Goal: Contribute content: Contribute content

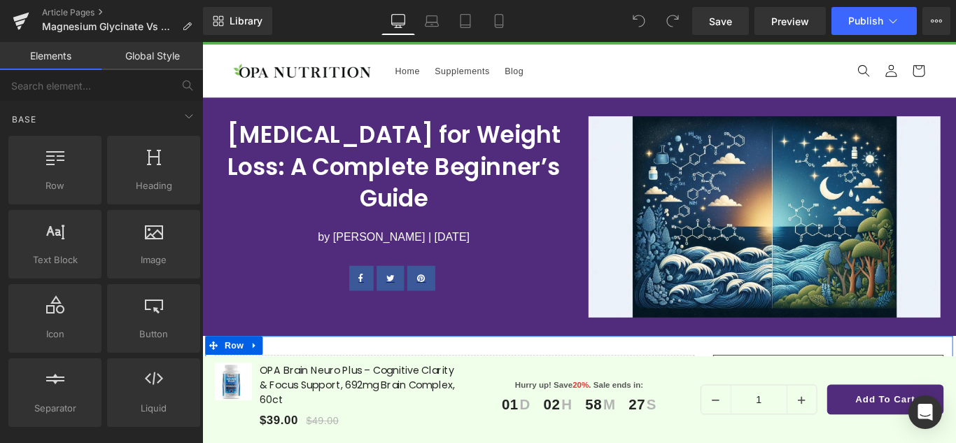
scroll to position [24, 0]
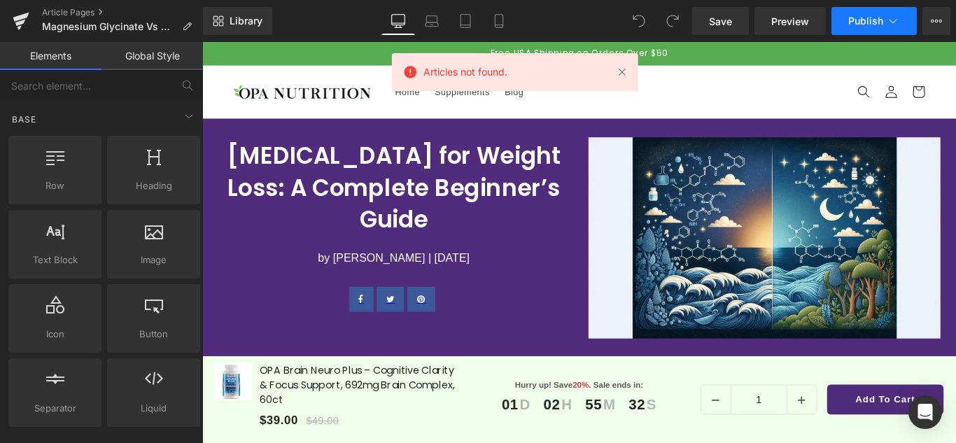
click at [897, 15] on icon at bounding box center [893, 21] width 14 height 14
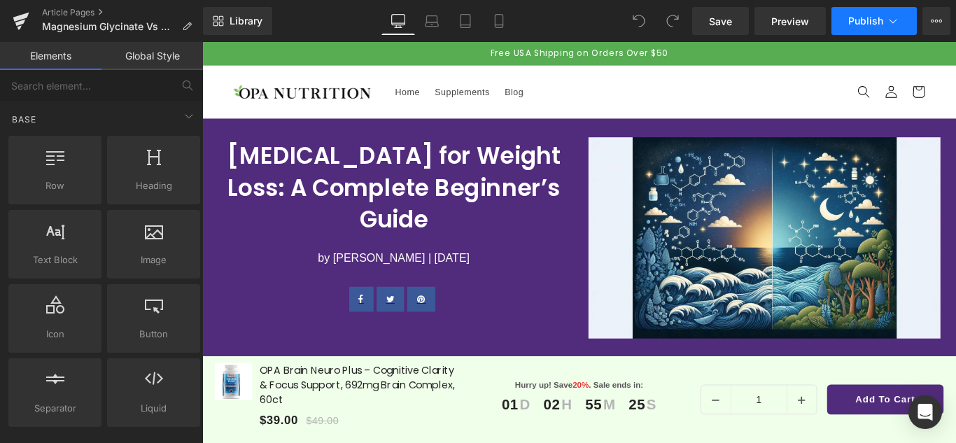
click at [905, 17] on button "Publish" at bounding box center [873, 21] width 85 height 28
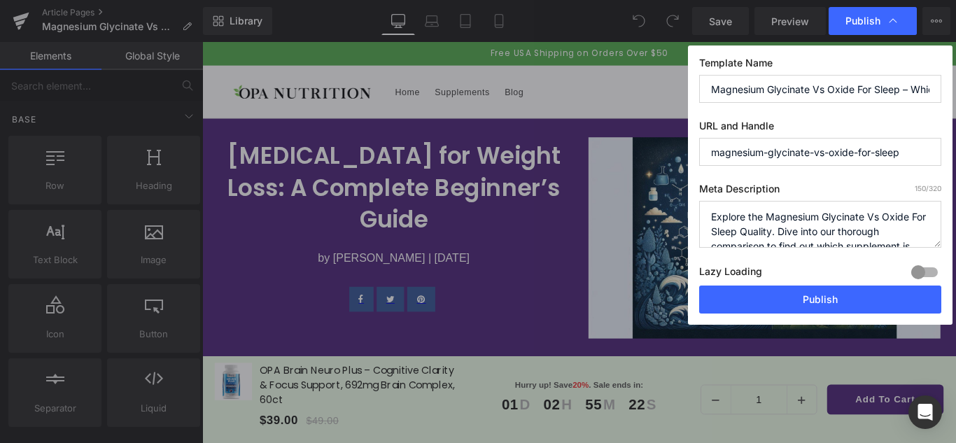
click at [785, 204] on textarea "Explore the Magnesium Glycinate Vs Oxide For Sleep Quality. Dive into our thoro…" at bounding box center [820, 224] width 242 height 47
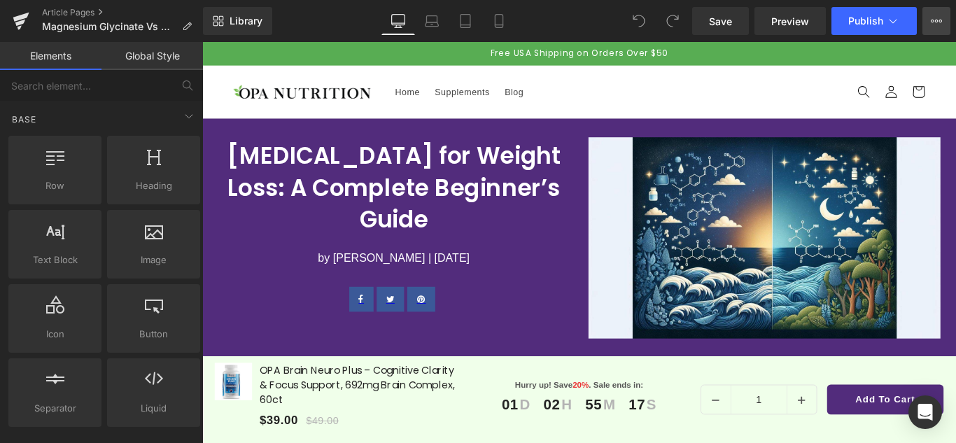
click at [936, 24] on icon at bounding box center [936, 20] width 11 height 11
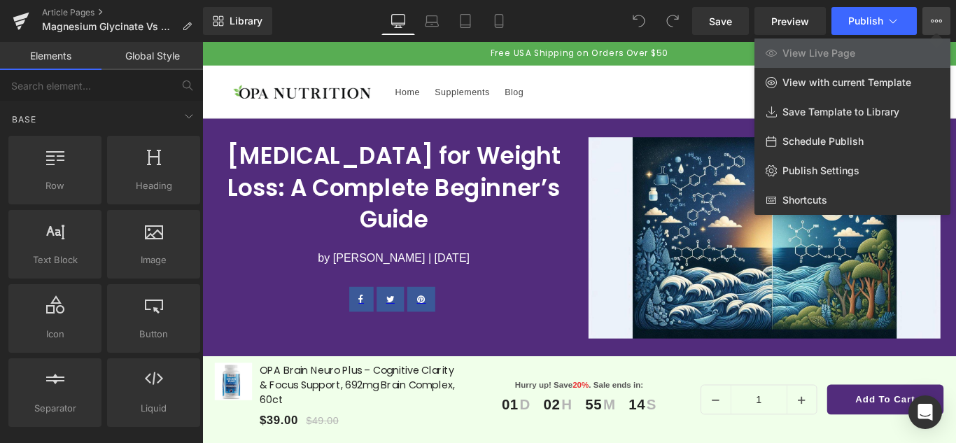
click at [675, 95] on div at bounding box center [579, 242] width 754 height 401
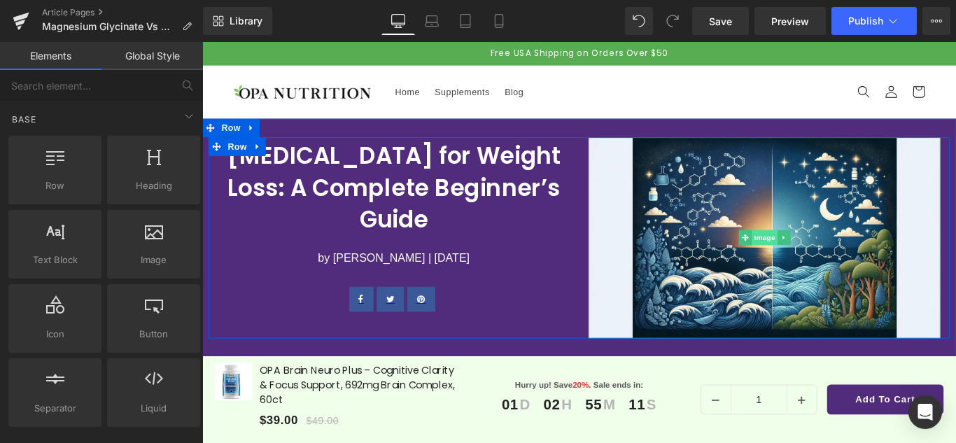
click at [822, 257] on span "Image" at bounding box center [834, 261] width 29 height 17
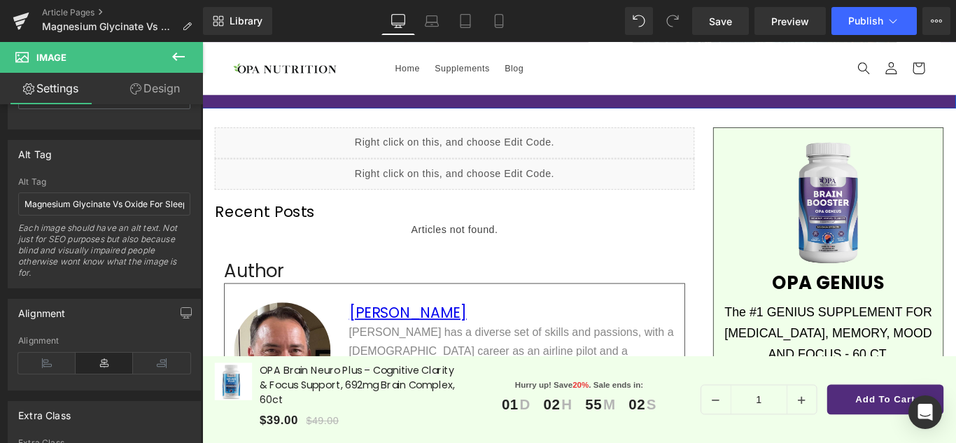
scroll to position [280, 0]
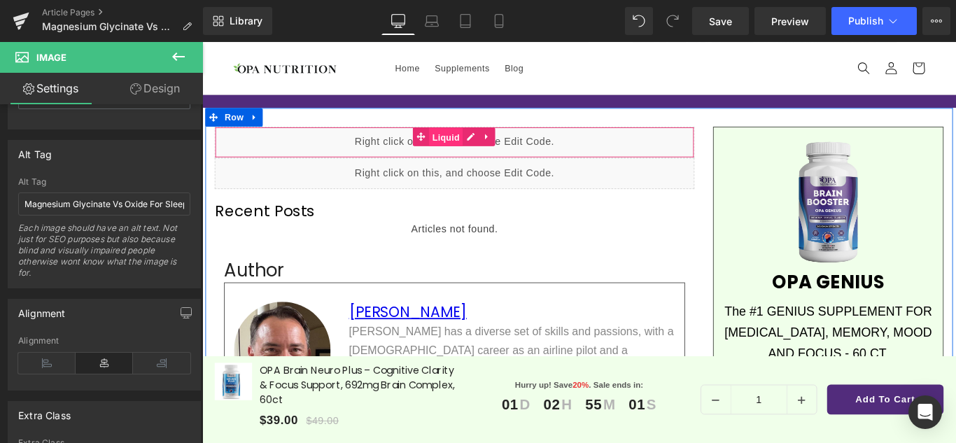
click at [460, 148] on span "Liquid" at bounding box center [476, 149] width 38 height 21
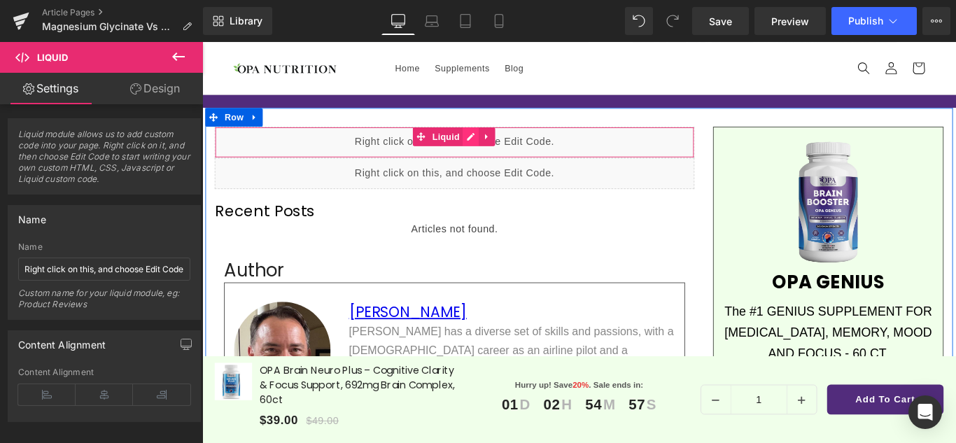
click at [503, 146] on div "Liquid" at bounding box center [485, 154] width 539 height 35
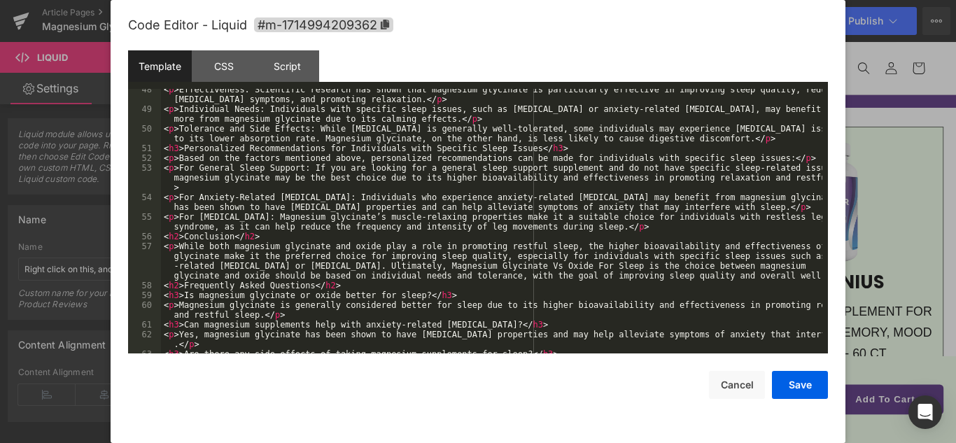
scroll to position [1033, 0]
click at [472, 400] on button "Cancel" at bounding box center [468, 404] width 8 height 8
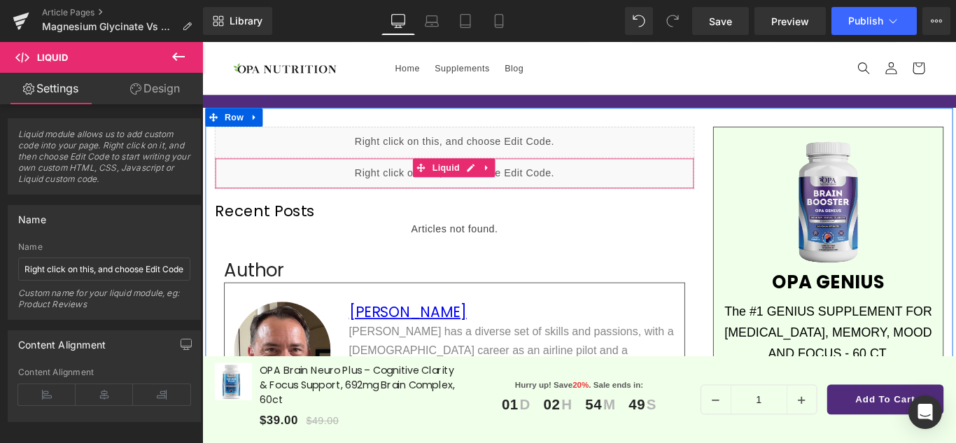
click at [498, 183] on div "Liquid" at bounding box center [485, 189] width 539 height 35
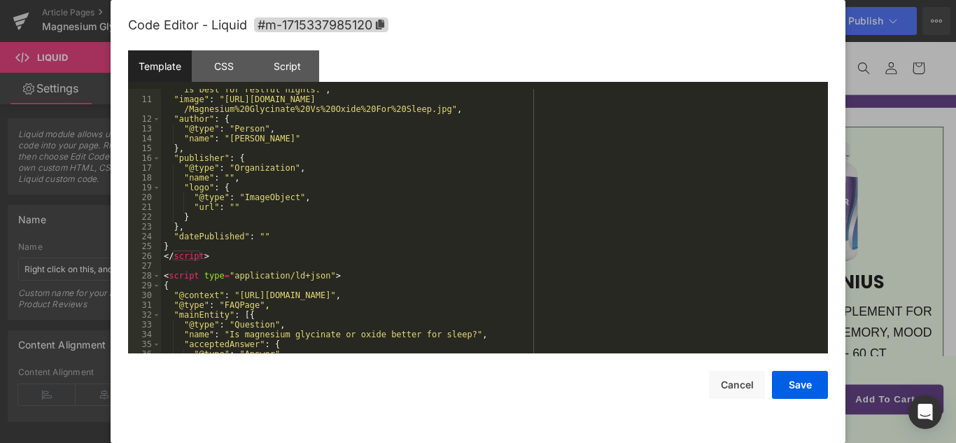
scroll to position [0, 0]
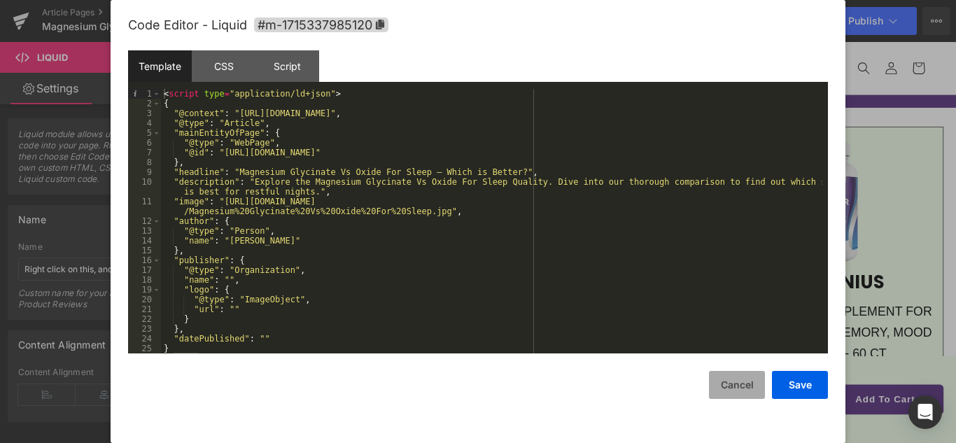
click at [736, 386] on button "Cancel" at bounding box center [737, 385] width 56 height 28
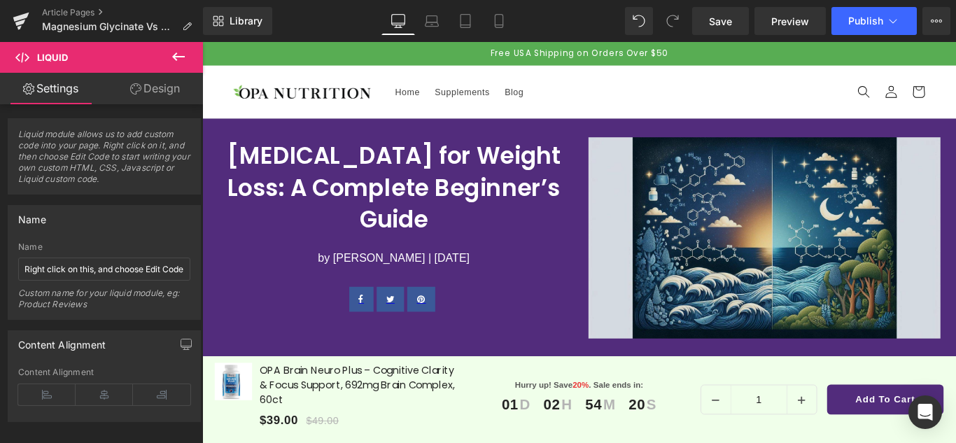
click at [827, 251] on img at bounding box center [833, 262] width 395 height 226
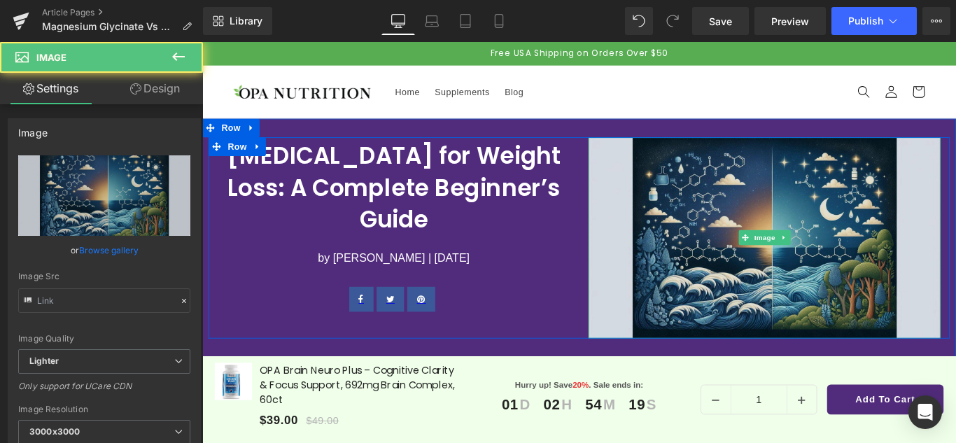
type input "[URL][DOMAIN_NAME]"
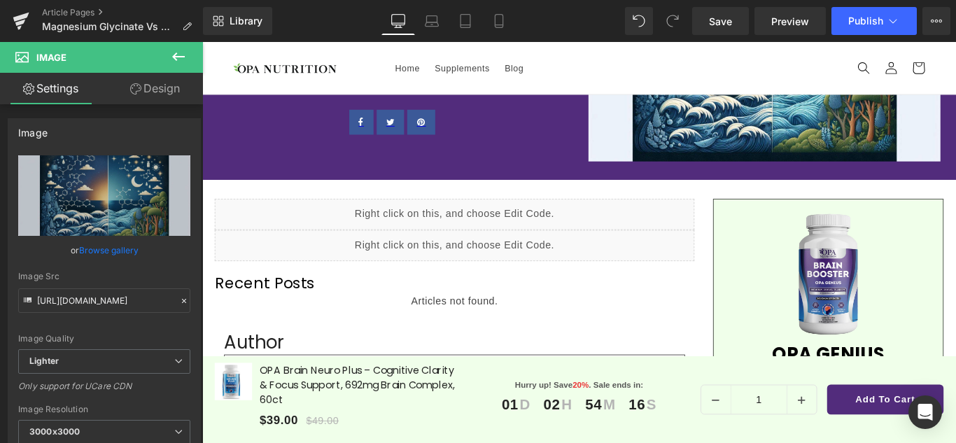
scroll to position [210, 0]
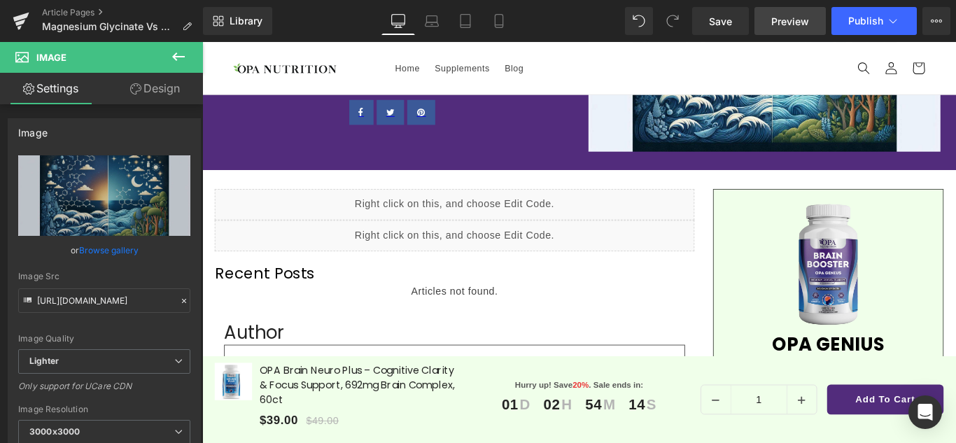
drag, startPoint x: 789, startPoint y: 25, endPoint x: 784, endPoint y: 13, distance: 12.9
click at [784, 14] on span "Preview" at bounding box center [790, 21] width 38 height 15
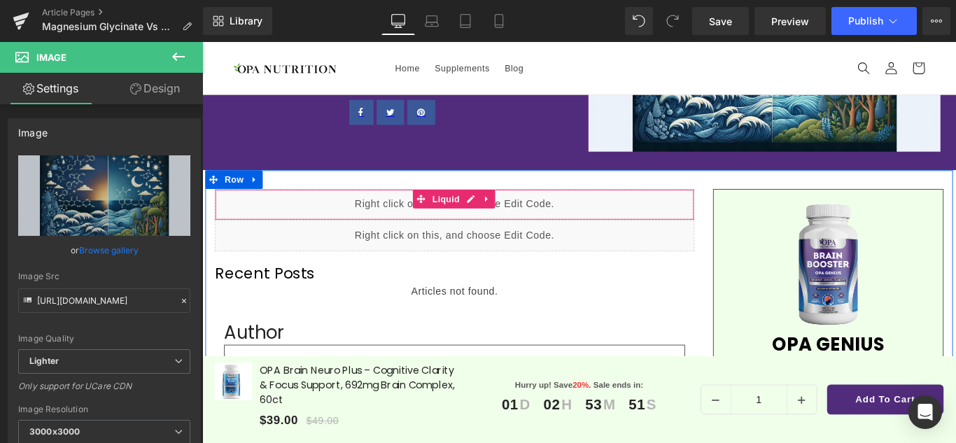
click at [499, 221] on div "Liquid" at bounding box center [485, 224] width 539 height 35
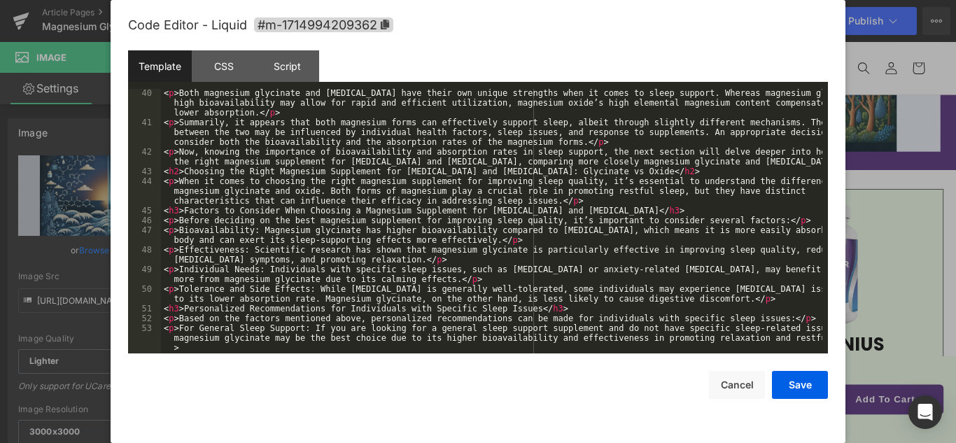
scroll to position [1117, 0]
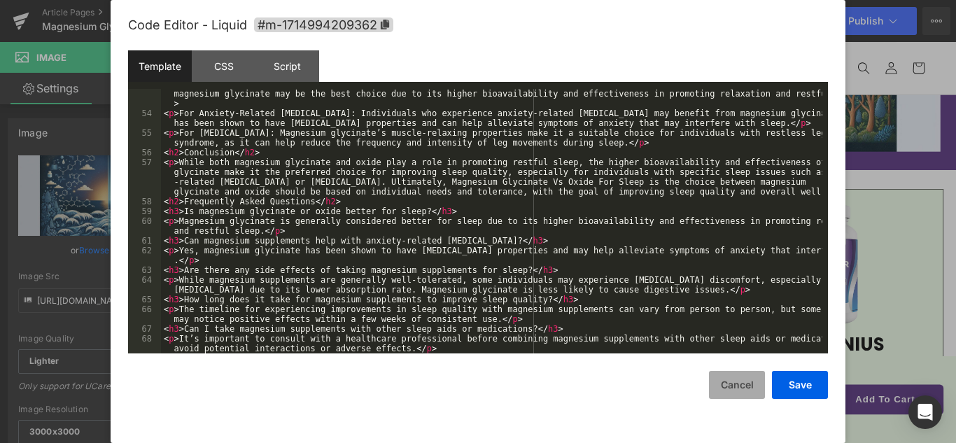
click at [730, 381] on button "Cancel" at bounding box center [737, 385] width 56 height 28
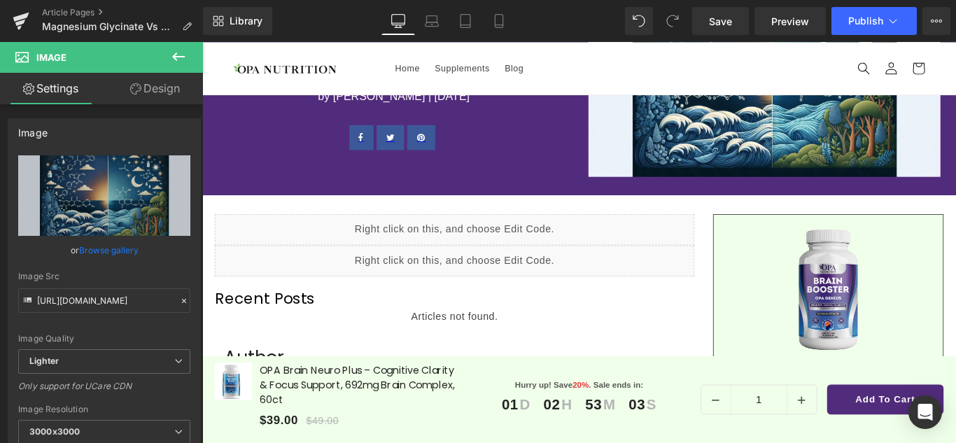
scroll to position [182, 6]
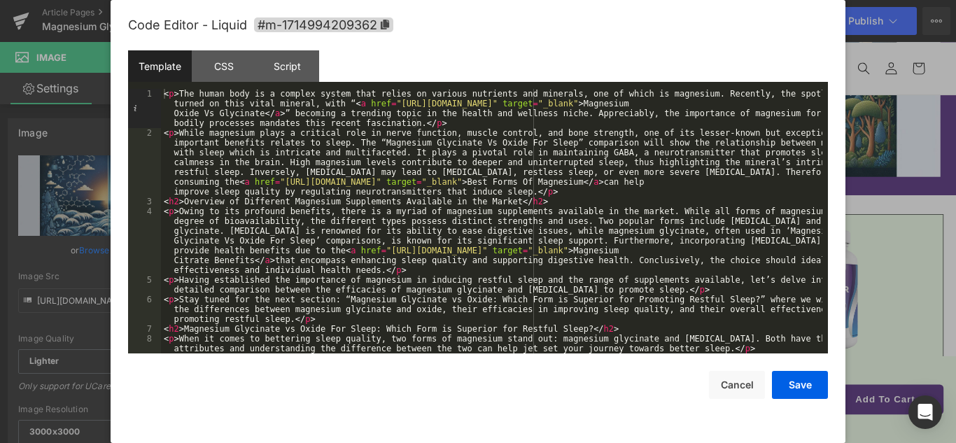
drag, startPoint x: 290, startPoint y: 204, endPoint x: 780, endPoint y: 416, distance: 533.8
click at [780, 416] on div "Code Editor - Liquid #m-1714994209362 Template CSS Script Data 1 2 3 4 5 6 7 8 …" at bounding box center [478, 222] width 700 height 444
click at [495, 236] on div "< p > The human body is a complex system that relies on various nutrients and m…" at bounding box center [491, 246] width 661 height 314
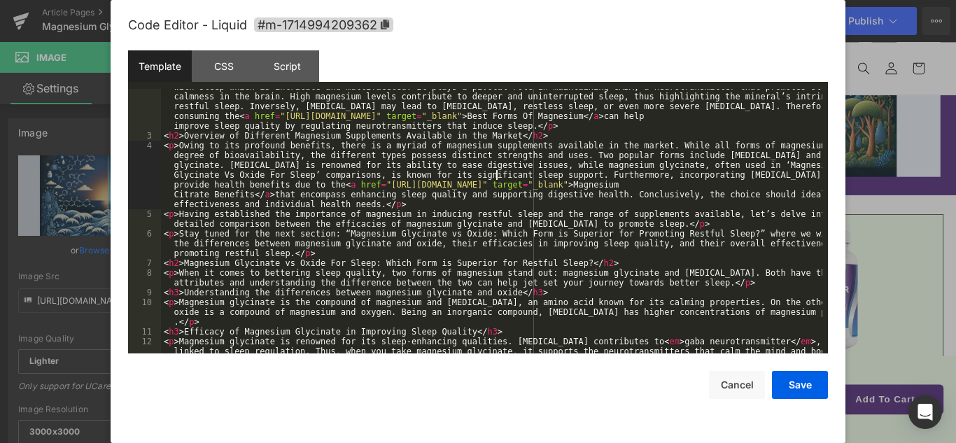
scroll to position [0, 0]
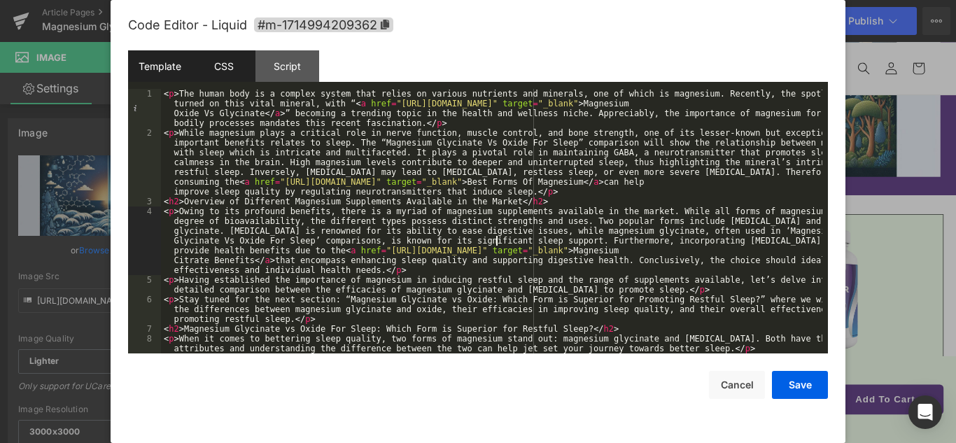
click at [227, 64] on div "CSS" at bounding box center [224, 65] width 64 height 31
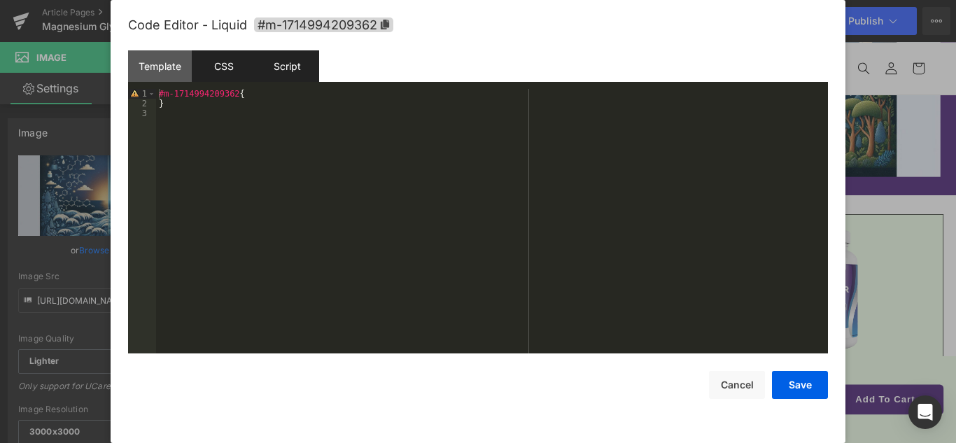
click at [275, 71] on div "Script" at bounding box center [287, 65] width 64 height 31
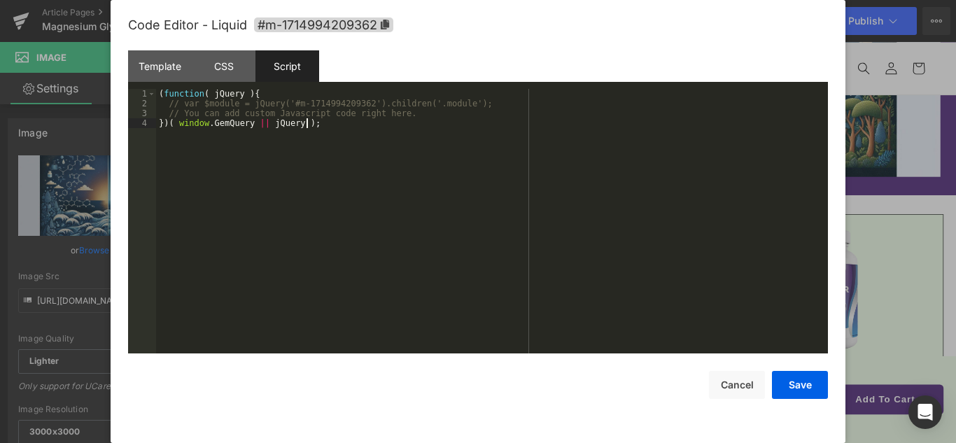
click at [307, 168] on div "( function ( jQuery ) { // var $module = jQuery('#m-1714994209362').children('.…" at bounding box center [492, 231] width 672 height 284
click at [171, 72] on div "Template" at bounding box center [160, 65] width 64 height 31
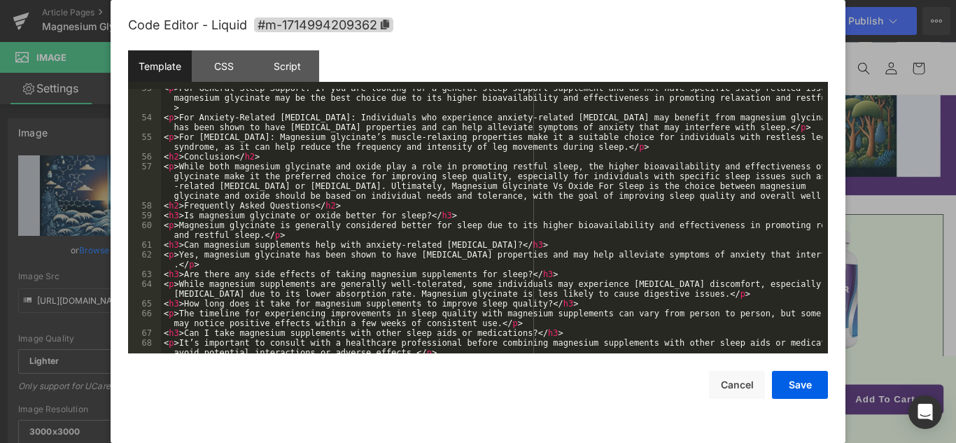
scroll to position [1117, 0]
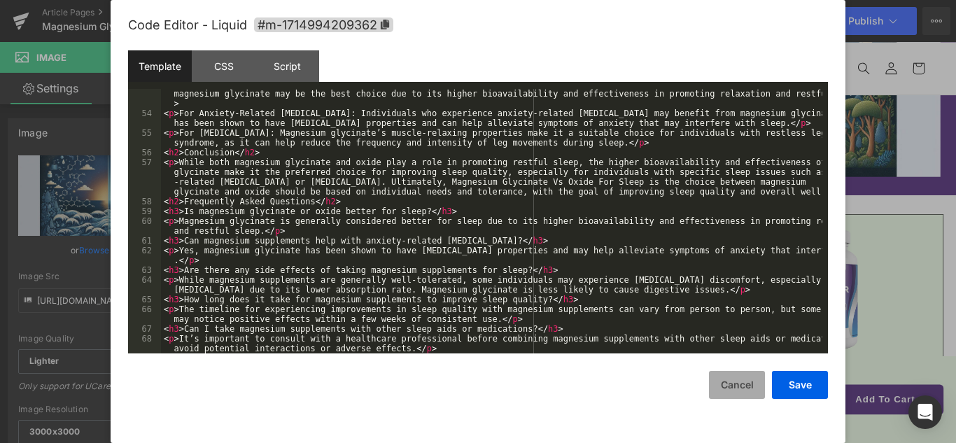
click at [730, 386] on button "Cancel" at bounding box center [737, 385] width 56 height 28
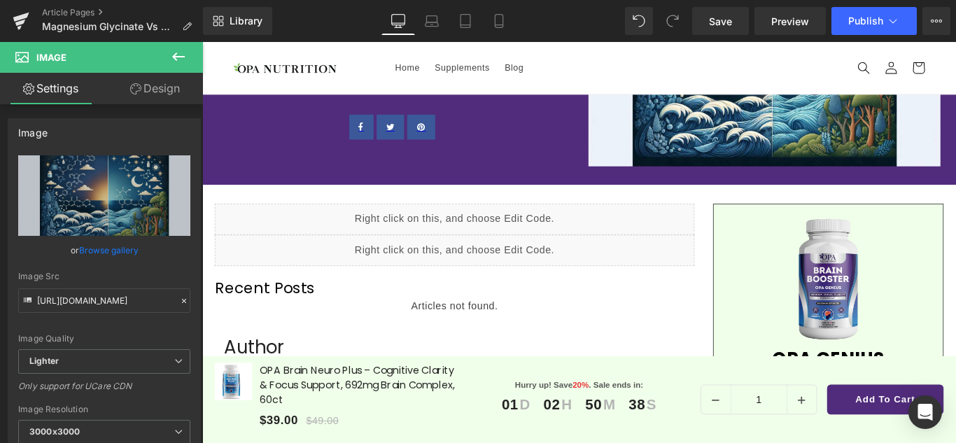
scroll to position [195, 6]
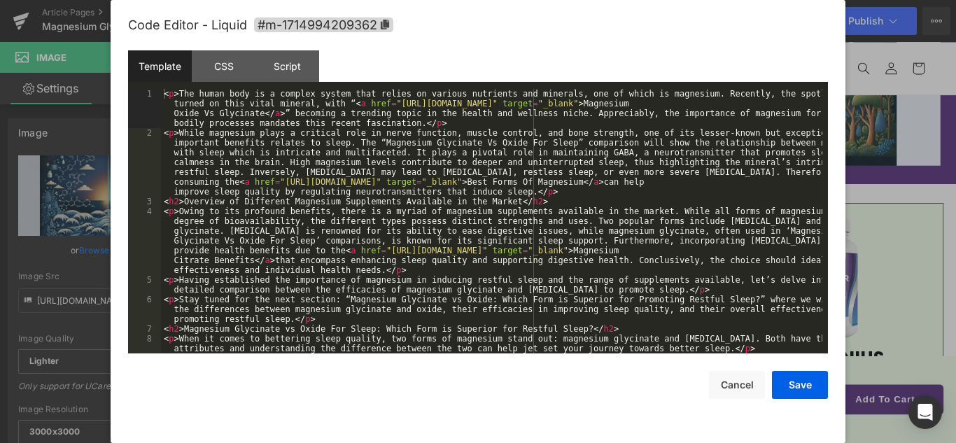
click at [541, 0] on div "Liquid You are previewing how the will restyle your page. You can not edit Elem…" at bounding box center [478, 0] width 956 height 0
click at [450, 223] on div "< p > The human body is a complex system that relies on various nutrients and m…" at bounding box center [491, 246] width 661 height 314
click at [392, 232] on div "< p > The human body is a complex system that relies on various nutrients and m…" at bounding box center [491, 246] width 661 height 314
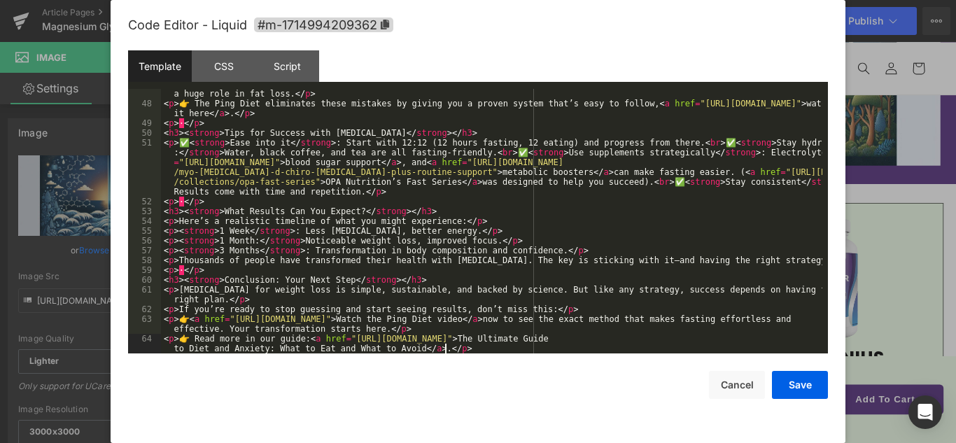
scroll to position [519, 0]
click at [494, 248] on div "< p > ❌ Eating junk during eating windows – Fasting won’t undo a diet full of p…" at bounding box center [491, 226] width 661 height 314
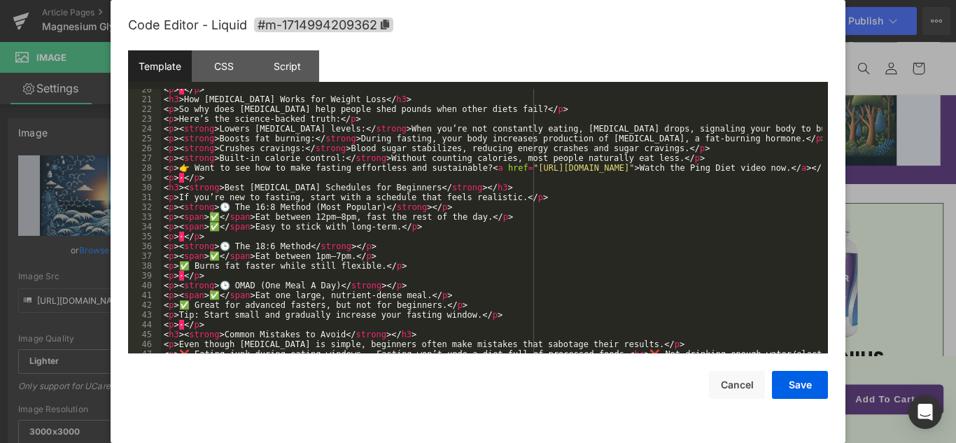
scroll to position [0, 0]
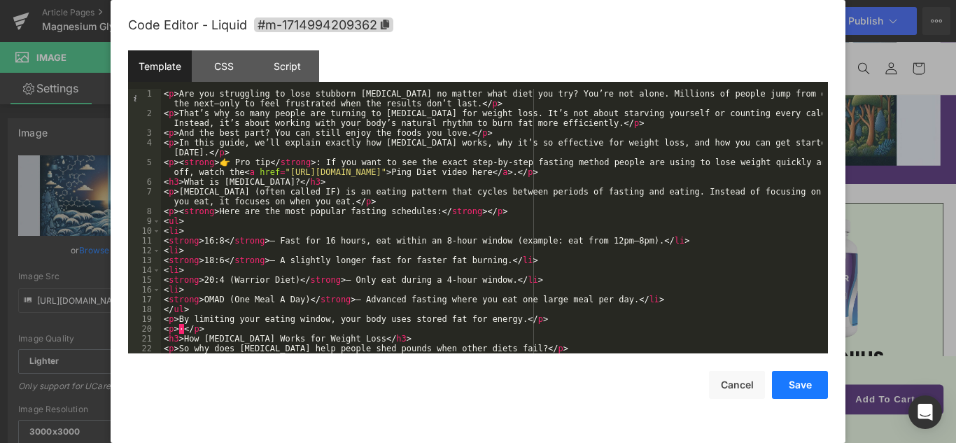
click at [790, 383] on button "Save" at bounding box center [800, 385] width 56 height 28
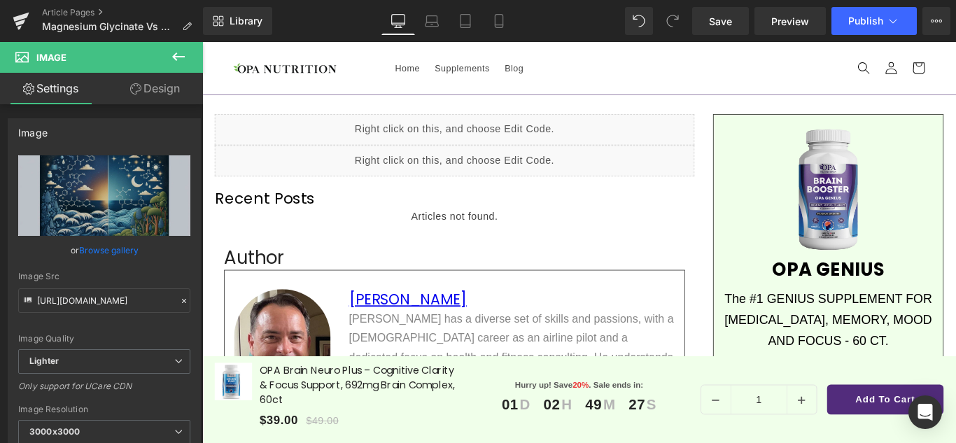
scroll to position [292, 6]
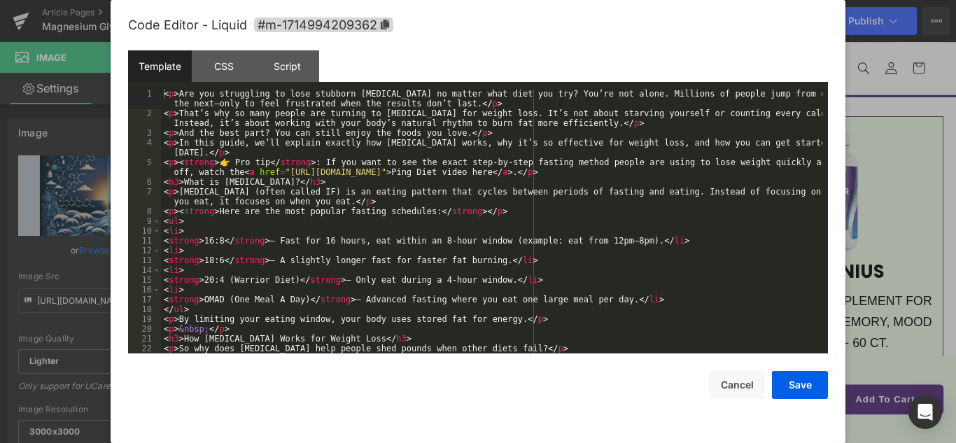
click at [501, 0] on div "Liquid You are previewing how the will restyle your page. You can not edit Elem…" at bounding box center [478, 0] width 956 height 0
click at [582, 281] on div "< p > Are you struggling to lose stubborn [MEDICAL_DATA] no matter what diet yo…" at bounding box center [491, 236] width 661 height 294
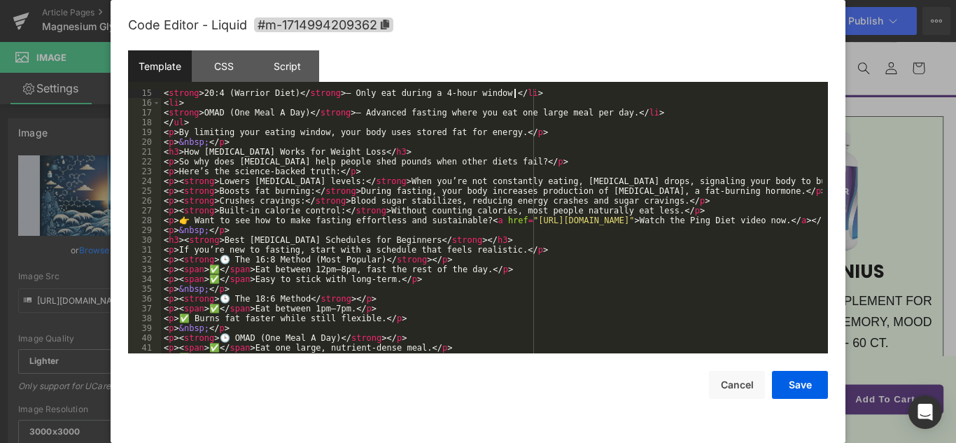
scroll to position [0, 0]
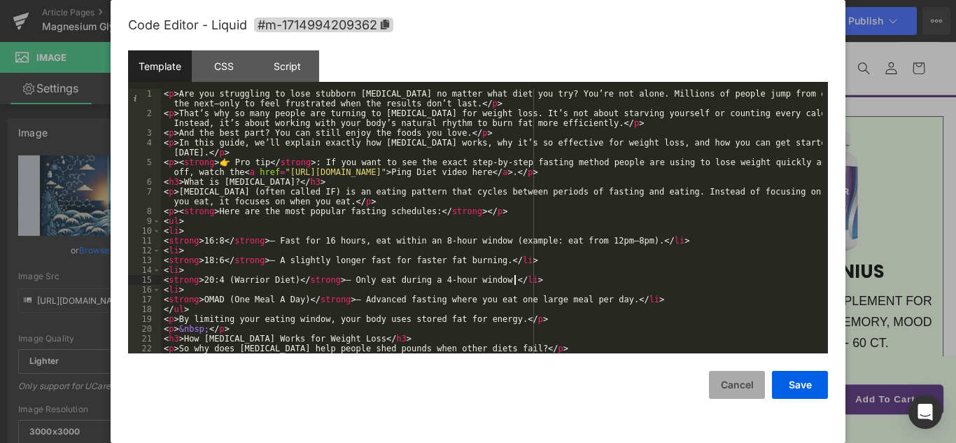
click at [751, 388] on button "Cancel" at bounding box center [737, 385] width 56 height 28
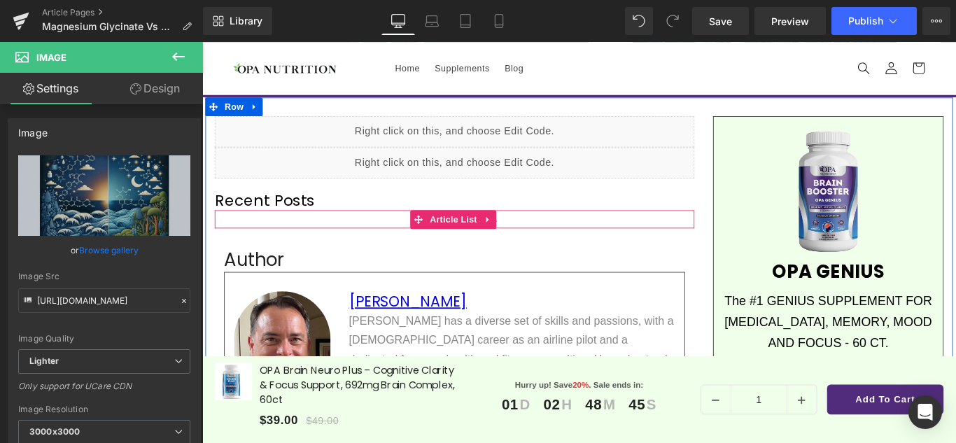
scroll to position [293, 4]
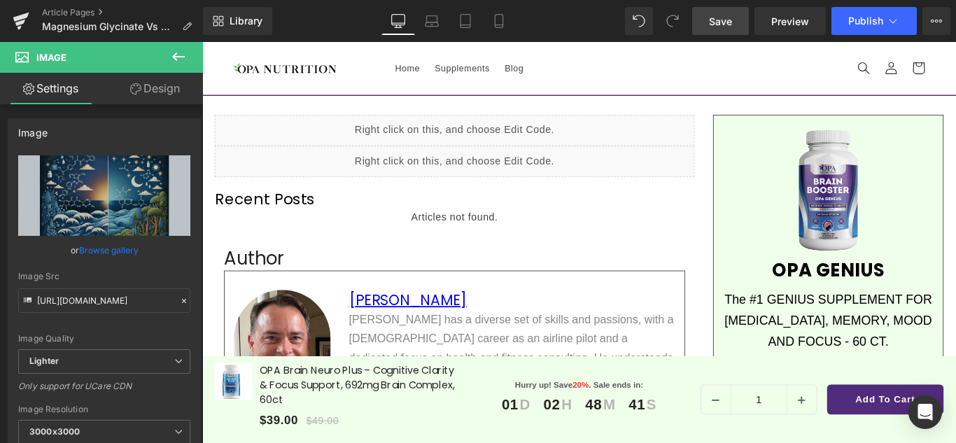
click at [734, 25] on link "Save" at bounding box center [720, 21] width 57 height 28
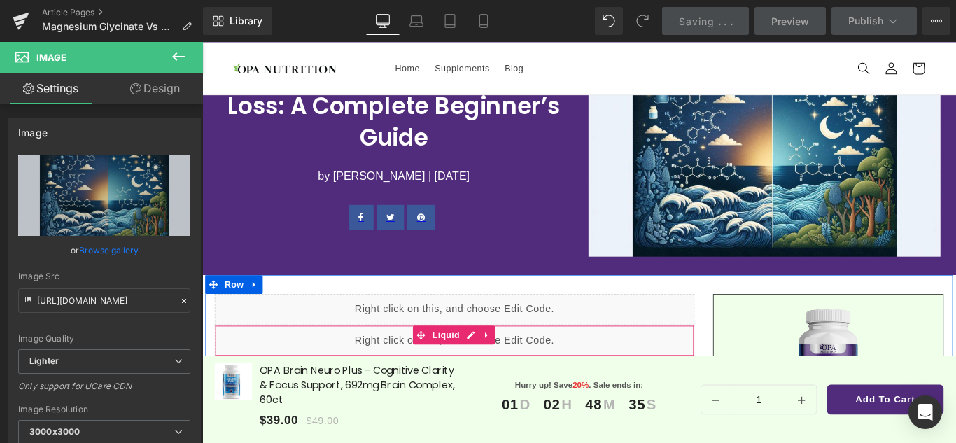
scroll to position [0, 6]
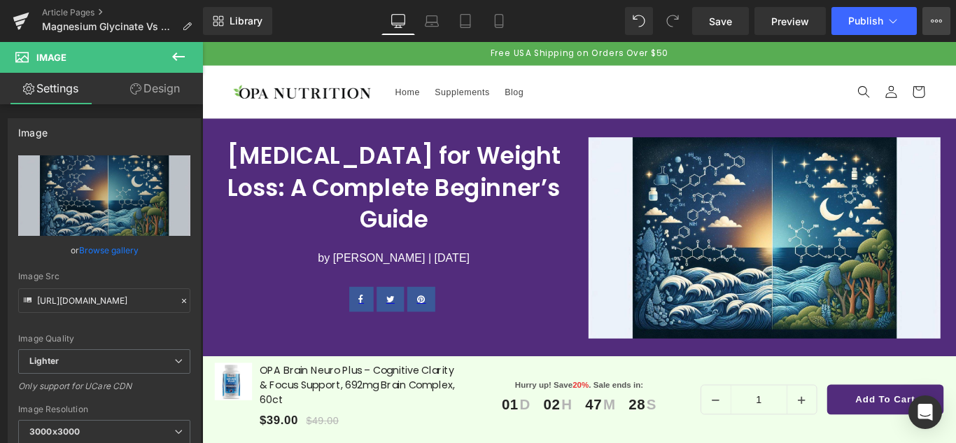
click at [936, 24] on icon at bounding box center [936, 20] width 11 height 11
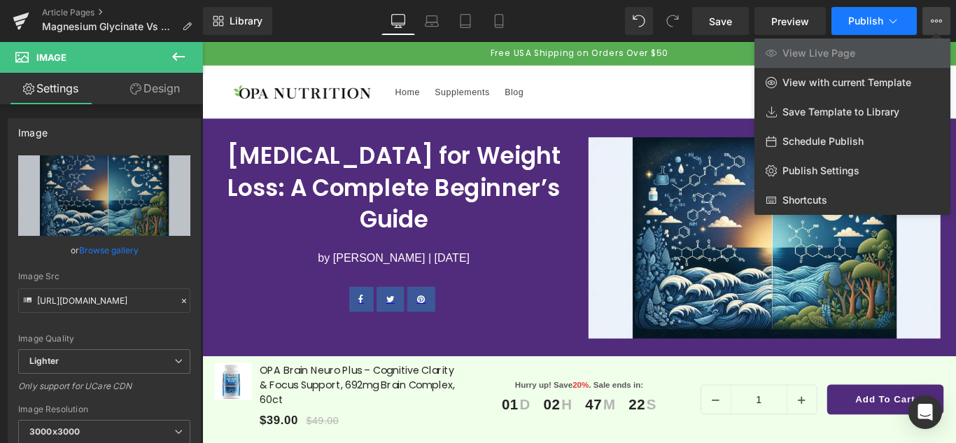
click at [900, 22] on button "Publish" at bounding box center [873, 21] width 85 height 28
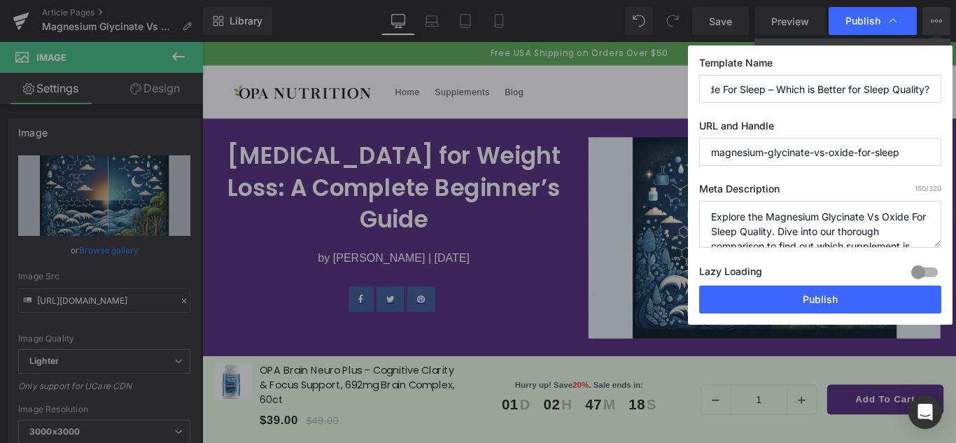
scroll to position [0, 0]
click at [757, 143] on input "magnesium-glycinate-vs-oxide-for-sleep" at bounding box center [820, 152] width 242 height 28
paste input "[MEDICAL_DATA]-for-weight-loss-beginner-s-guide-tips"
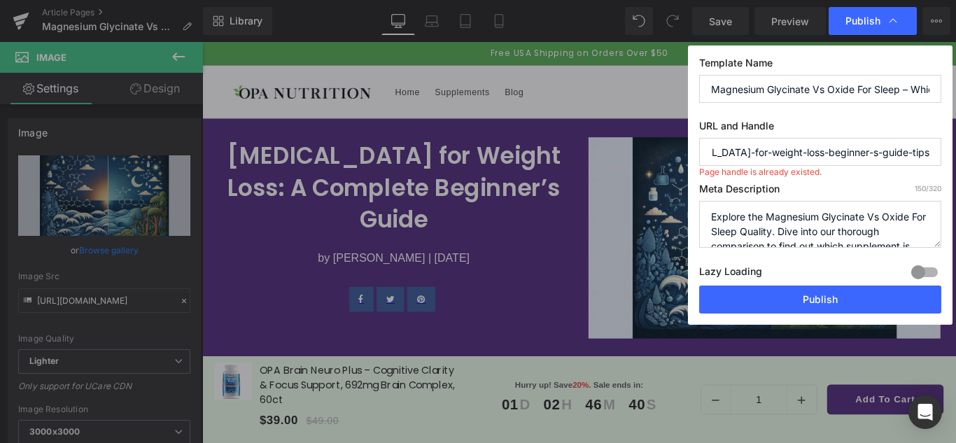
scroll to position [1, 0]
click at [811, 159] on input "[MEDICAL_DATA]-for-weight-loss-beginner-s-guide-tips" at bounding box center [820, 152] width 242 height 28
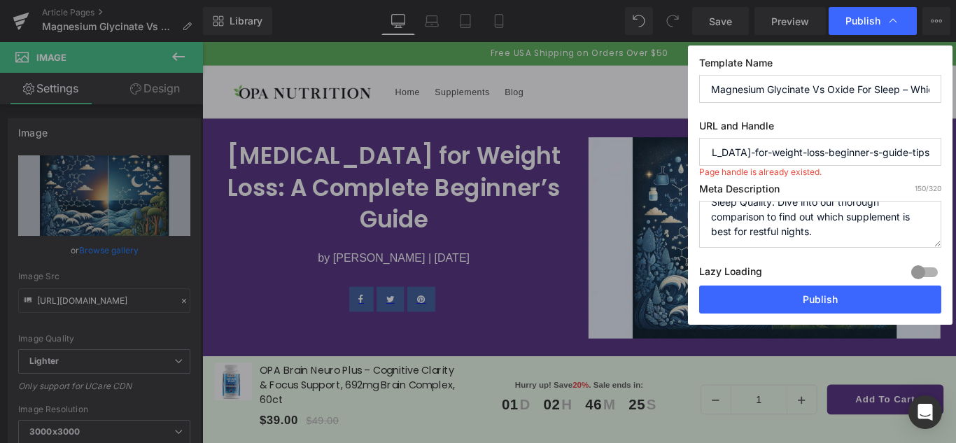
scroll to position [29, 0]
type input "[MEDICAL_DATA]-for-weight-loss-beginner-s-guide-tips"
click at [757, 229] on textarea "Explore the Magnesium Glycinate Vs Oxide For Sleep Quality. Dive into our thoro…" at bounding box center [820, 224] width 242 height 47
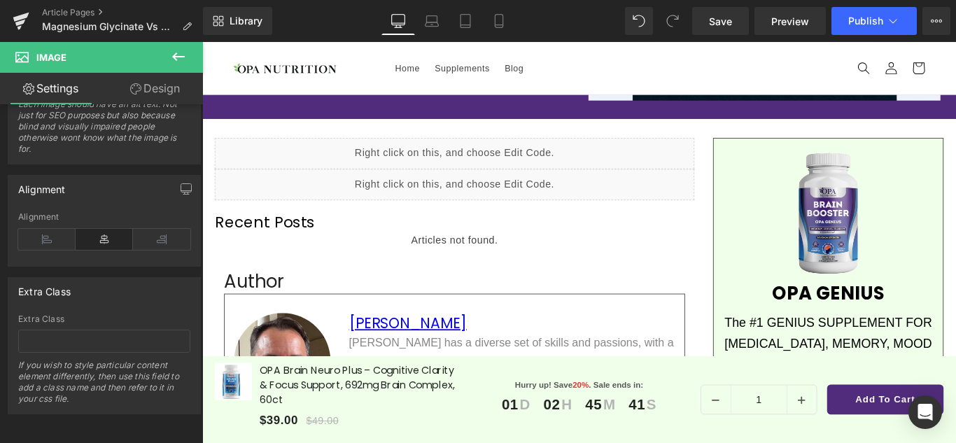
scroll to position [267, 0]
click at [946, 14] on button "View Live Page View with current Template Save Template to Library Schedule Pub…" at bounding box center [936, 21] width 28 height 28
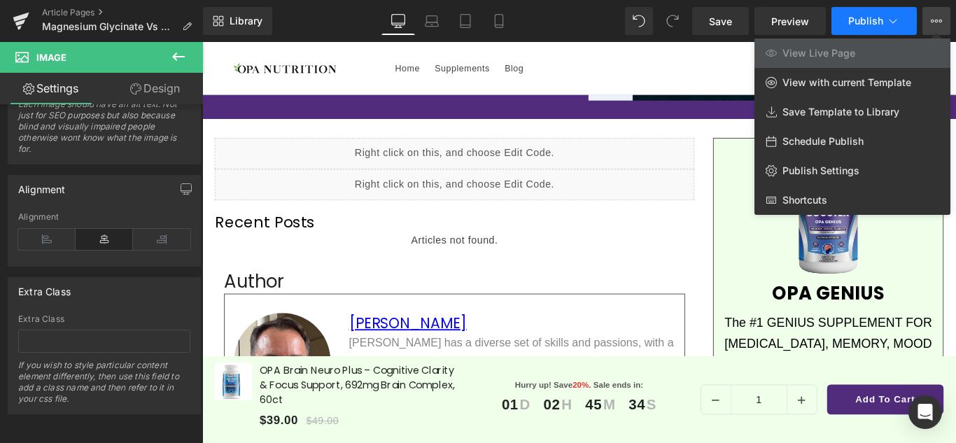
click at [894, 27] on icon at bounding box center [893, 21] width 14 height 14
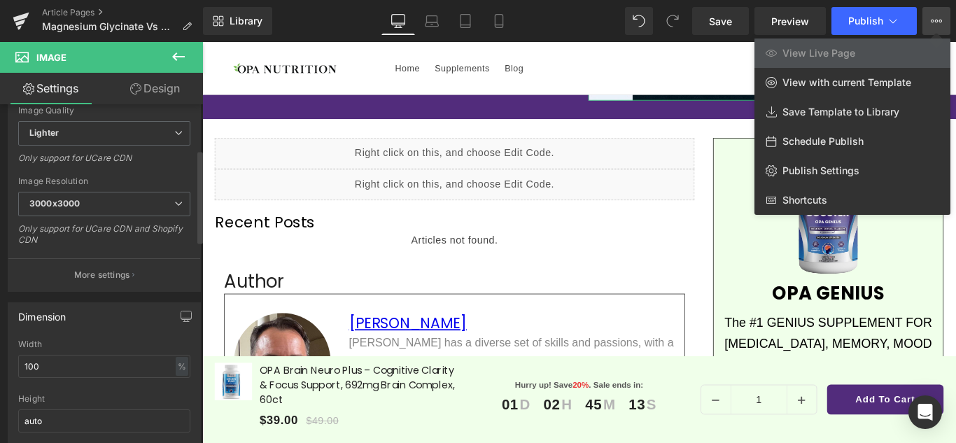
scroll to position [0, 0]
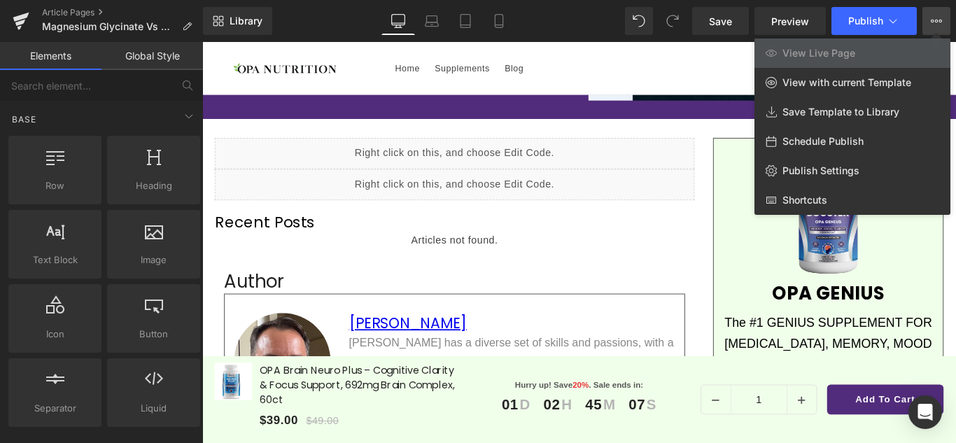
click at [644, 257] on div at bounding box center [579, 242] width 754 height 401
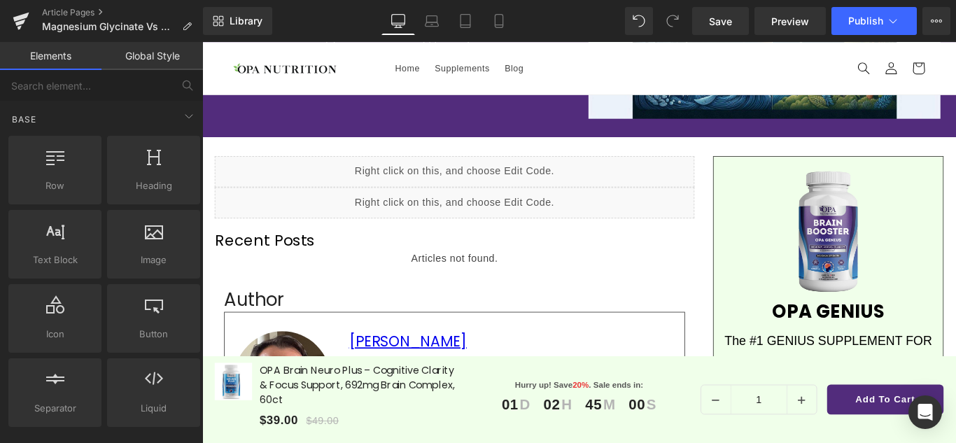
scroll to position [248, 0]
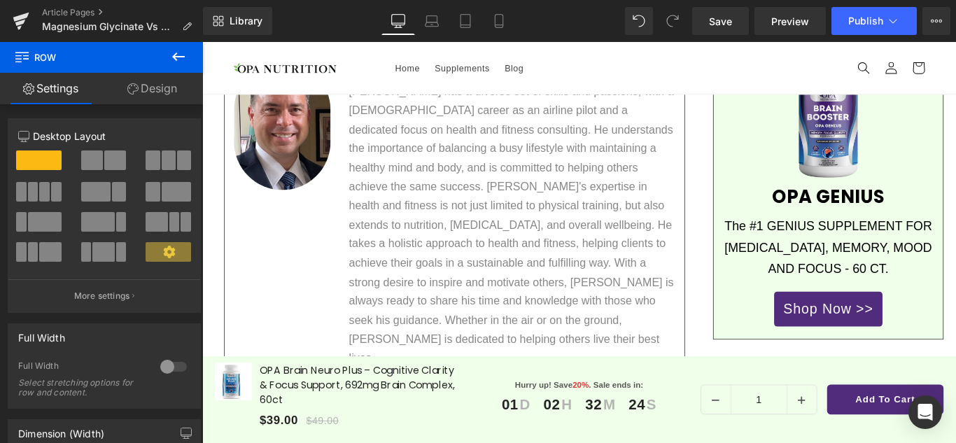
scroll to position [549, 0]
